Goal: Transaction & Acquisition: Purchase product/service

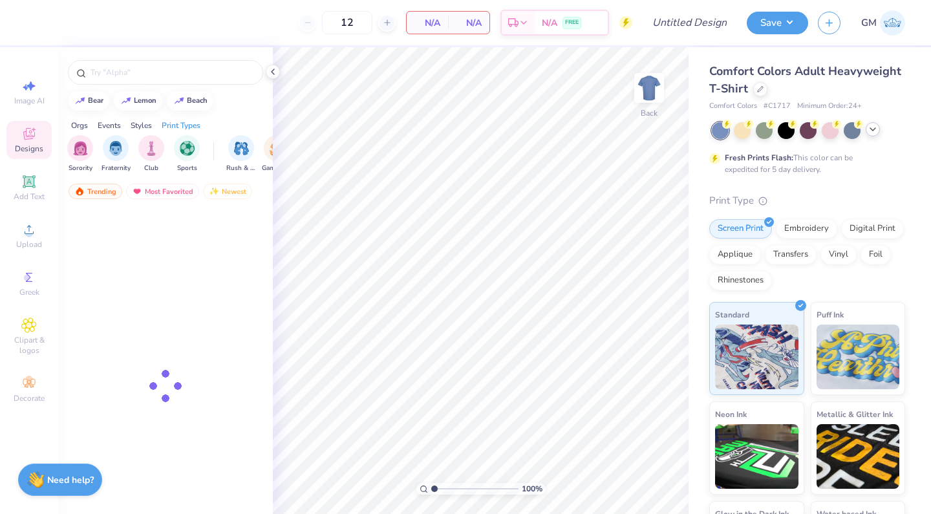
click at [876, 129] on polyline at bounding box center [873, 129] width 5 height 3
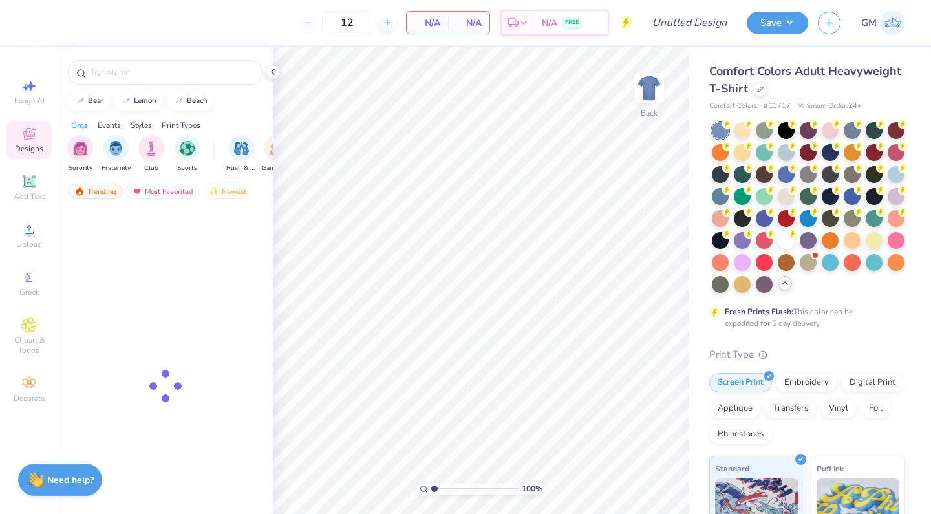
click at [878, 129] on div at bounding box center [874, 130] width 17 height 17
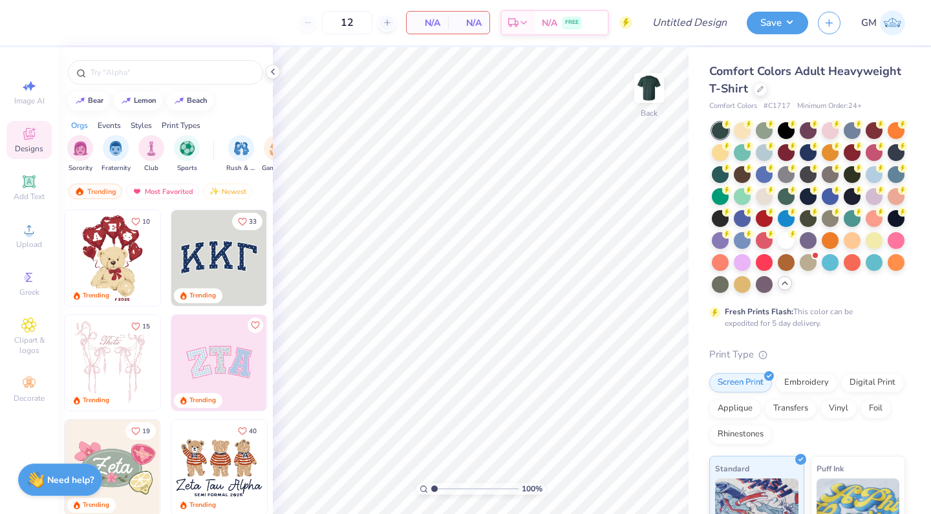
click at [768, 91] on div "Comfort Colors Adult Heavyweight T-Shirt" at bounding box center [808, 80] width 196 height 35
click at [765, 91] on div at bounding box center [761, 88] width 14 height 14
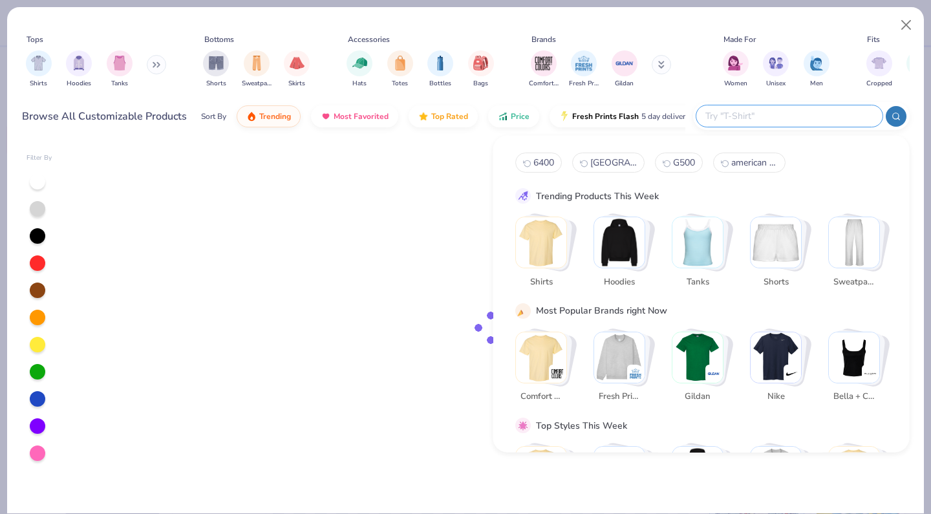
click at [805, 113] on input "text" at bounding box center [788, 116] width 169 height 15
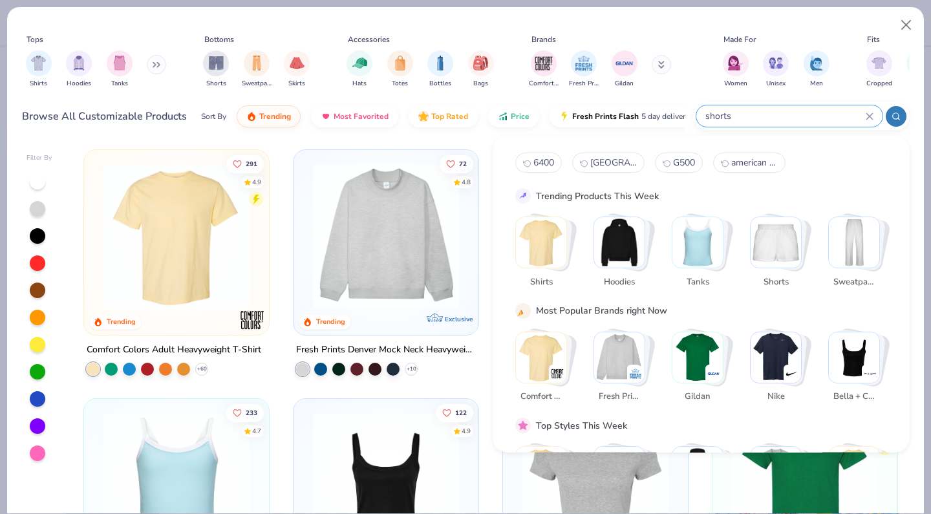
type input "shorts"
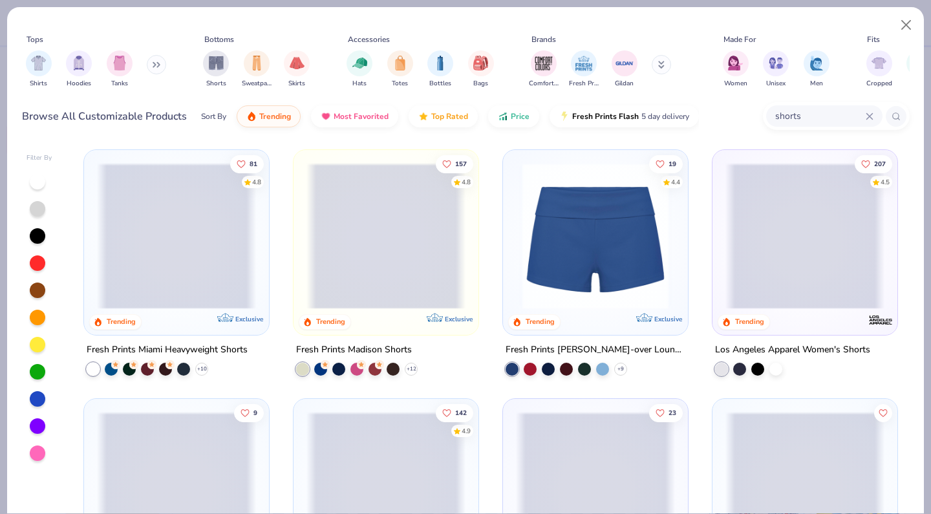
click at [222, 230] on span at bounding box center [176, 236] width 159 height 146
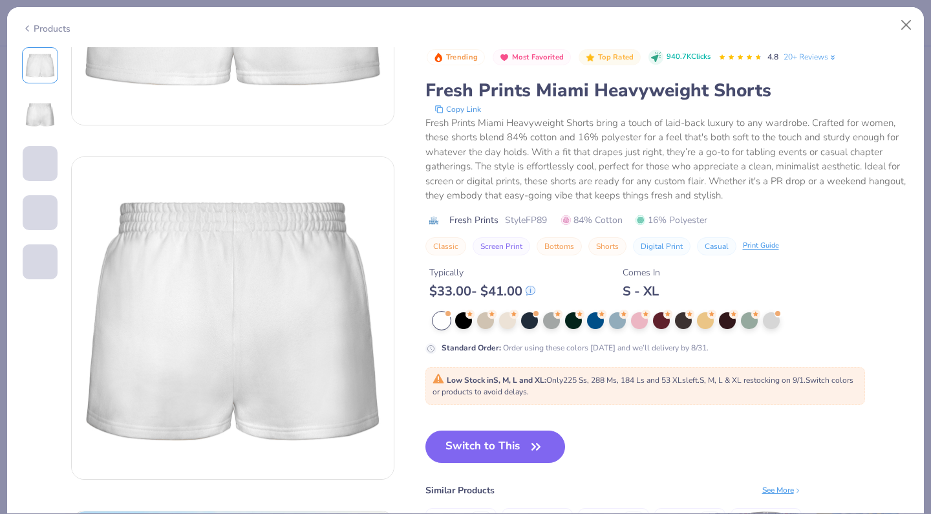
scroll to position [208, 0]
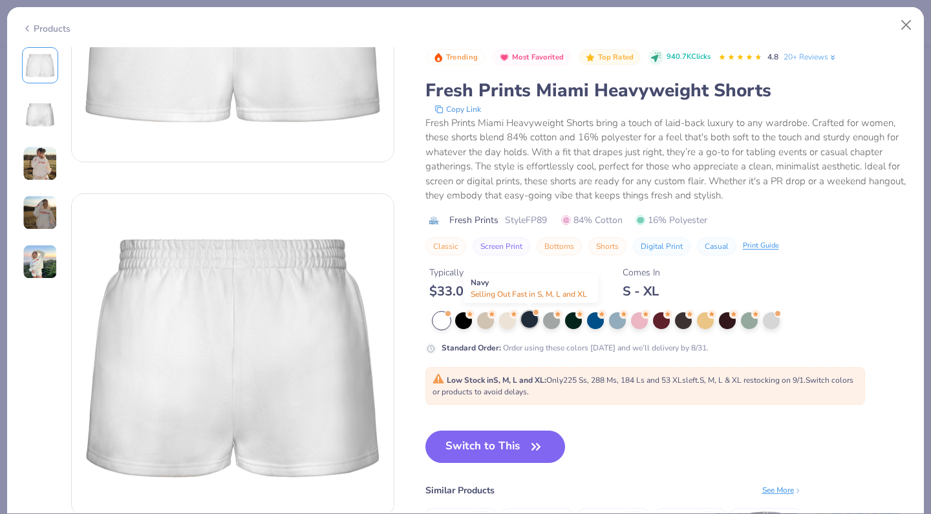
click at [528, 318] on div at bounding box center [529, 319] width 17 height 17
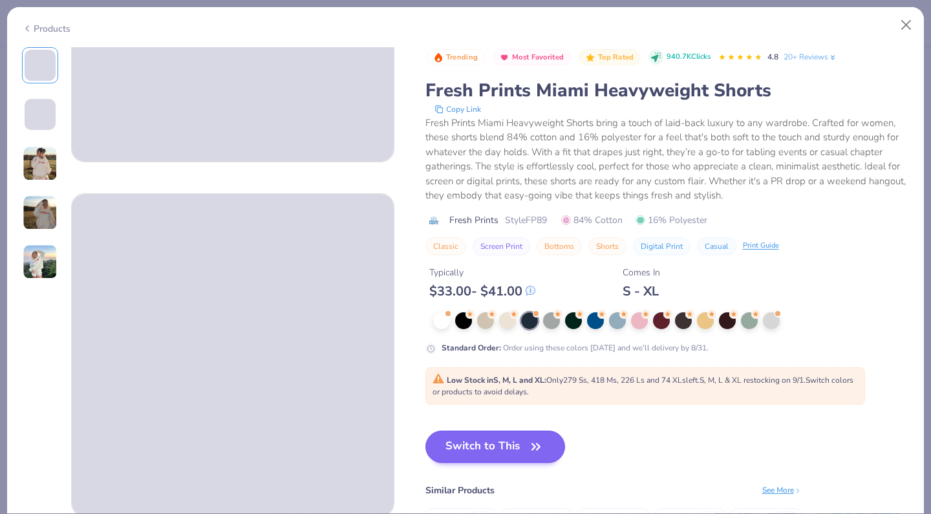
click at [529, 447] on icon "button" at bounding box center [536, 447] width 18 height 18
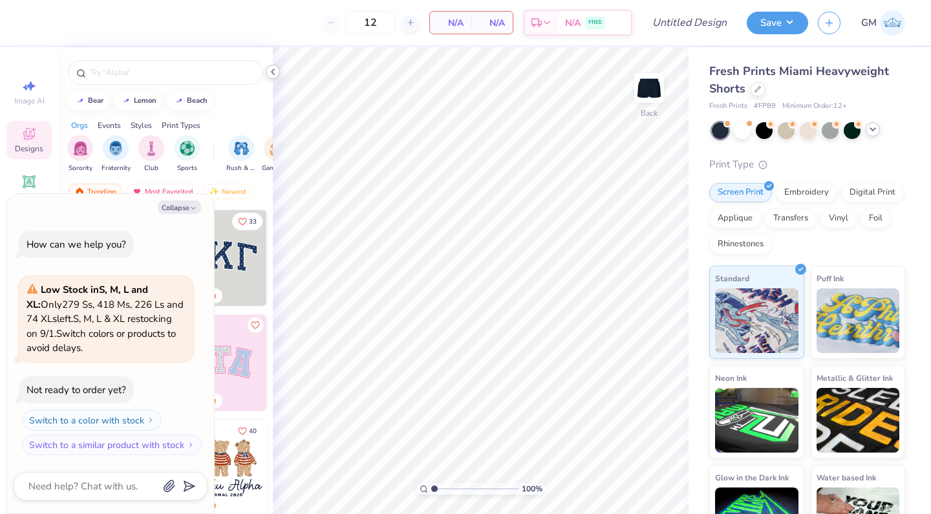
click at [273, 74] on icon at bounding box center [273, 72] width 10 height 10
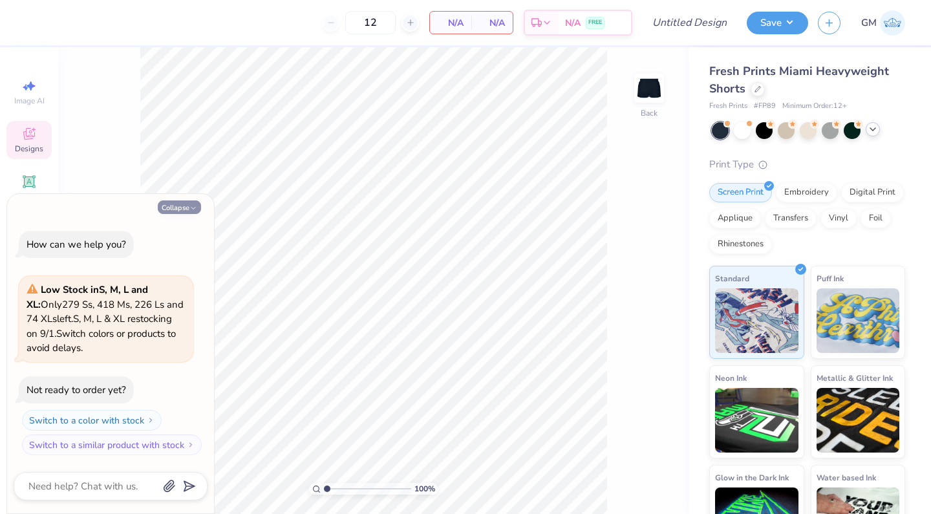
click at [185, 204] on button "Collapse" at bounding box center [179, 208] width 43 height 14
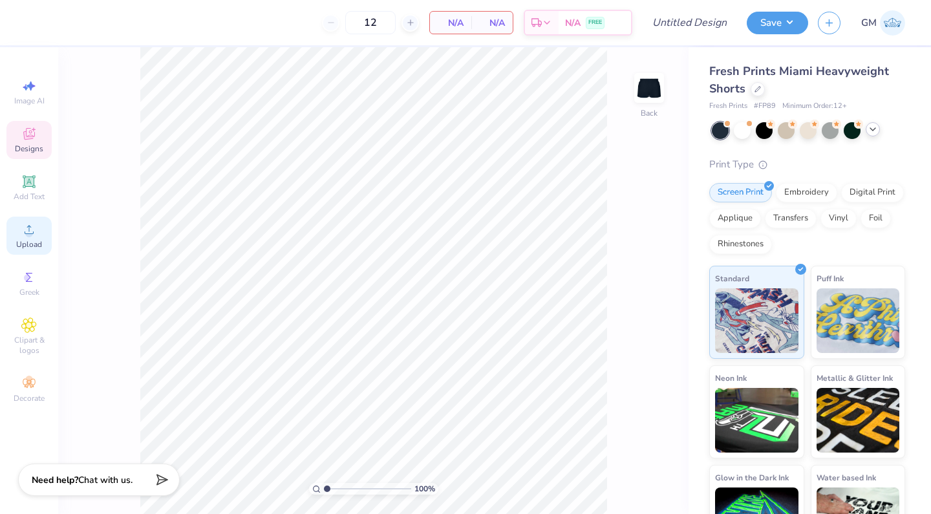
click at [36, 234] on icon at bounding box center [29, 230] width 16 height 16
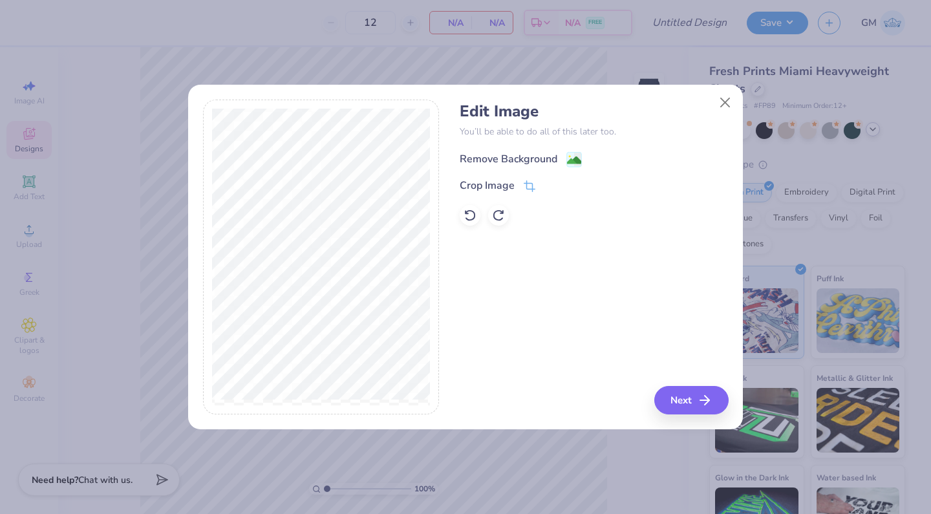
click at [487, 161] on div "Remove Background" at bounding box center [509, 159] width 98 height 16
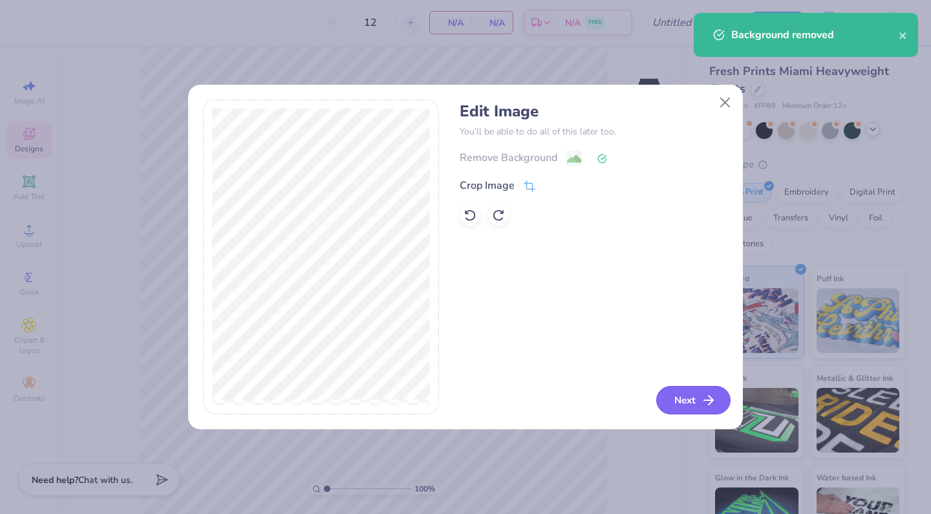
click at [671, 399] on button "Next" at bounding box center [694, 400] width 74 height 28
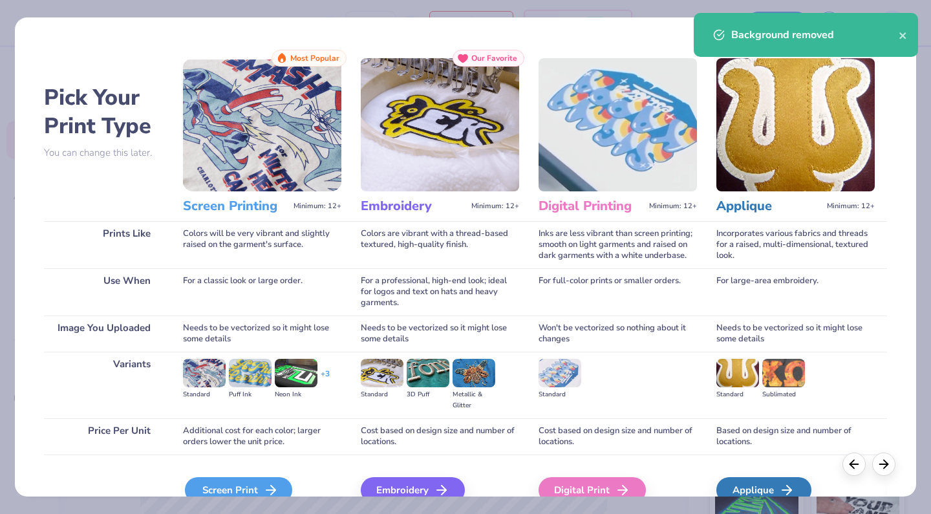
click at [230, 486] on div "Screen Print" at bounding box center [238, 490] width 107 height 26
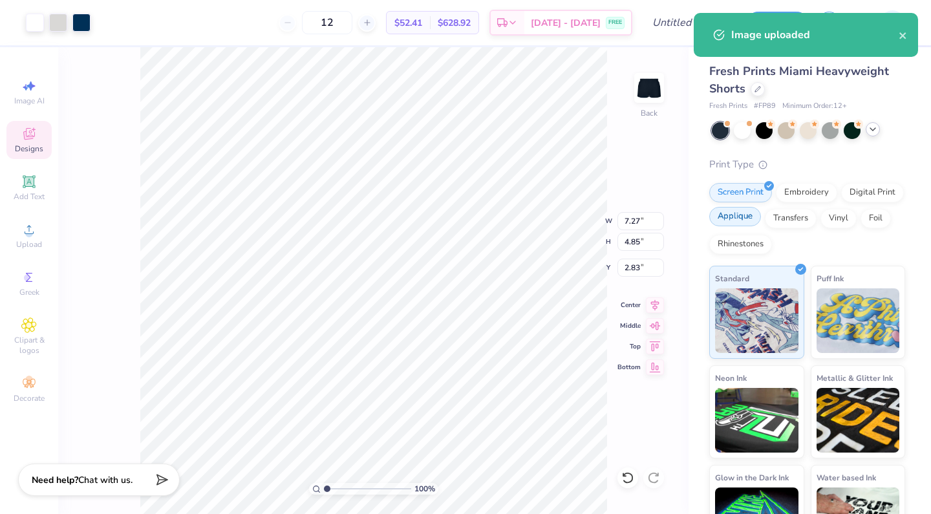
click at [740, 216] on div "Applique" at bounding box center [736, 216] width 52 height 19
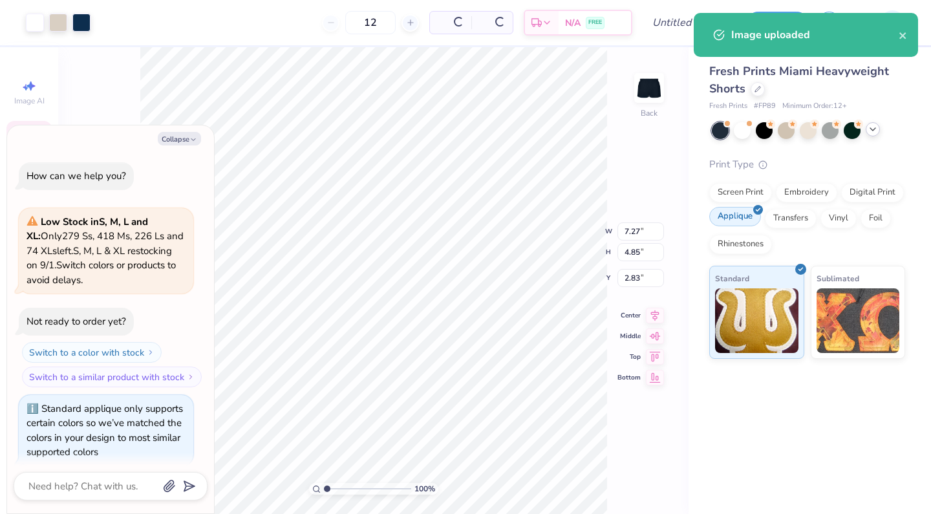
scroll to position [7, 0]
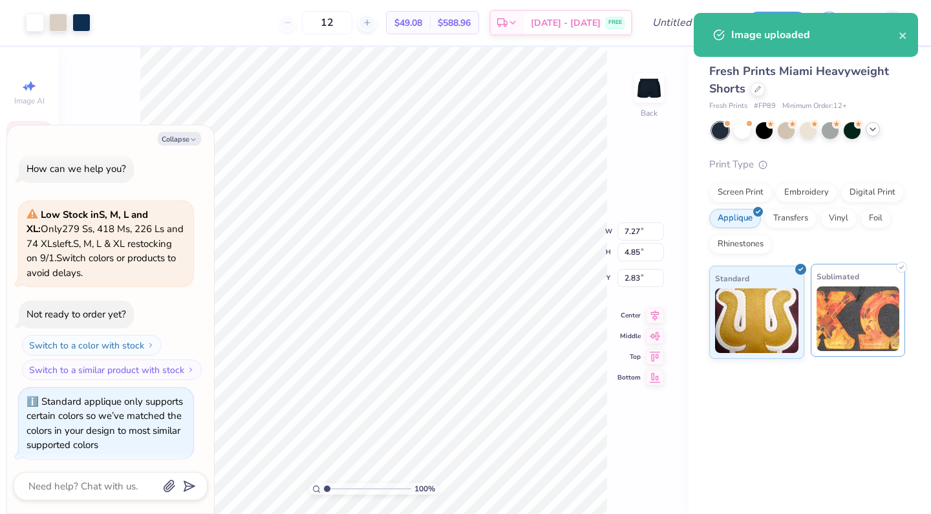
click at [851, 305] on img at bounding box center [858, 319] width 83 height 65
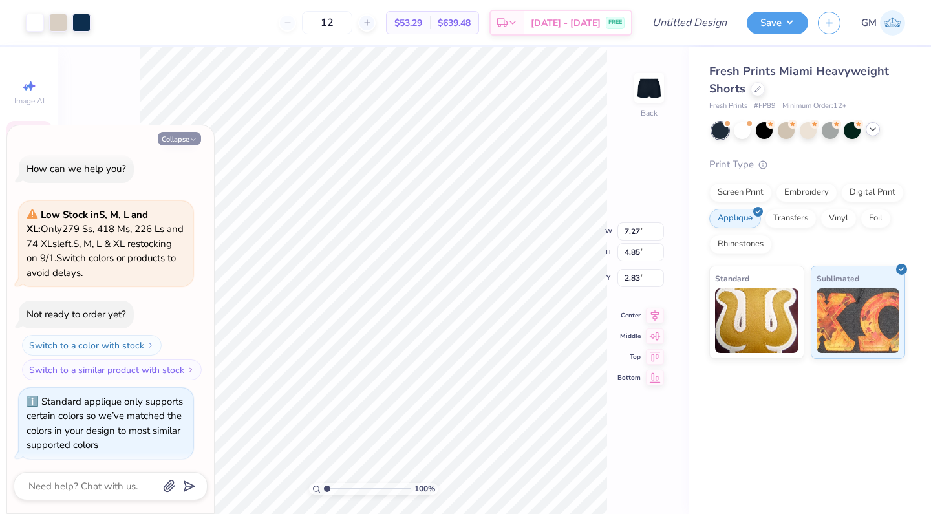
click at [179, 144] on button "Collapse" at bounding box center [179, 139] width 43 height 14
type textarea "x"
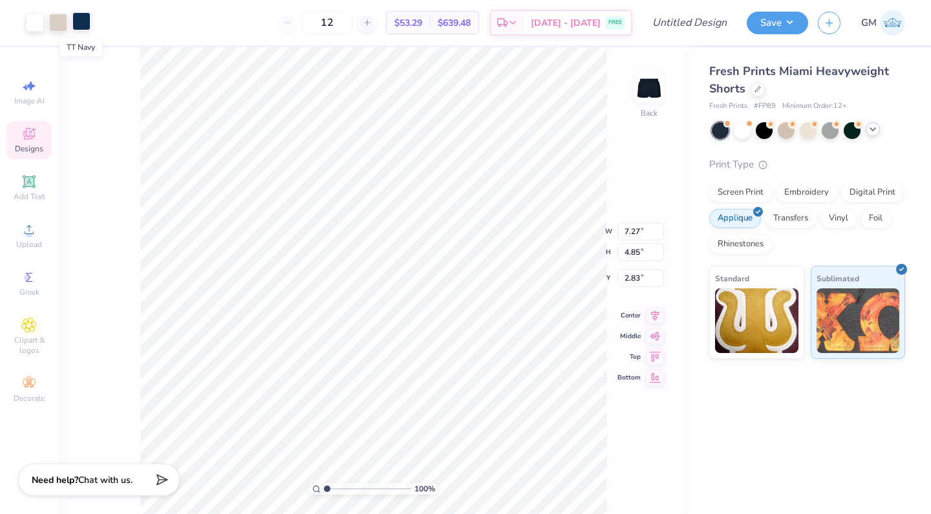
click at [80, 22] on div at bounding box center [81, 21] width 18 height 18
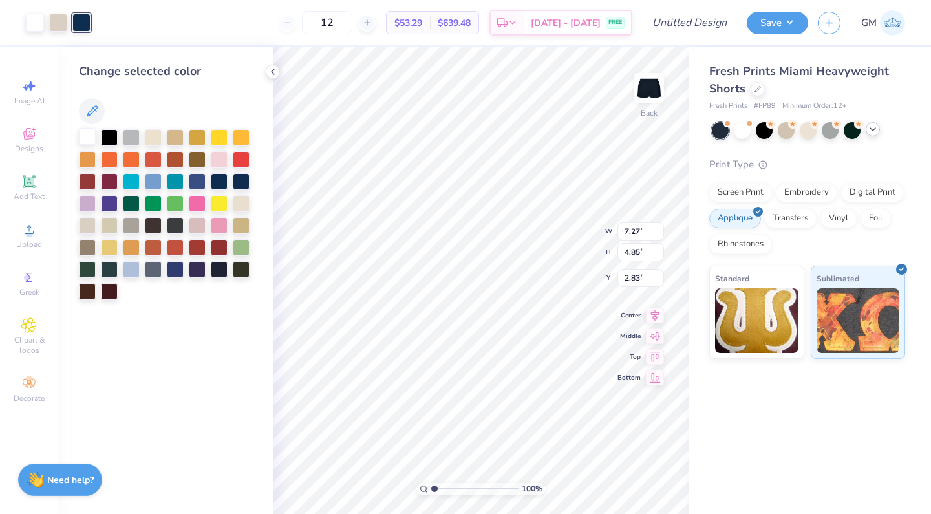
click at [86, 138] on div at bounding box center [87, 136] width 17 height 17
click at [34, 21] on div at bounding box center [35, 23] width 18 height 18
click at [223, 181] on div at bounding box center [219, 180] width 17 height 17
click at [61, 21] on div at bounding box center [58, 21] width 18 height 18
click at [87, 139] on div at bounding box center [87, 136] width 17 height 17
